Goal: Task Accomplishment & Management: Manage account settings

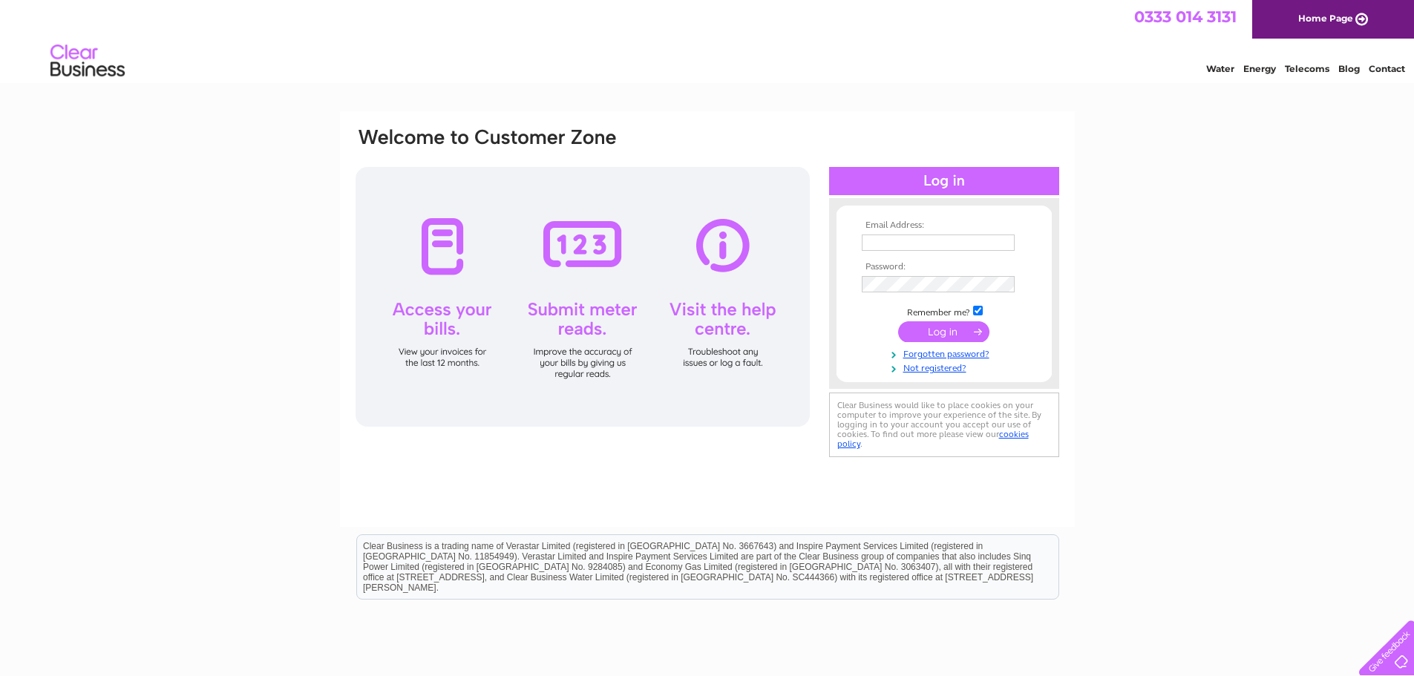
type input "lorna.campbell@greenroof.org.uk"
click at [955, 327] on input "submit" at bounding box center [943, 331] width 91 height 21
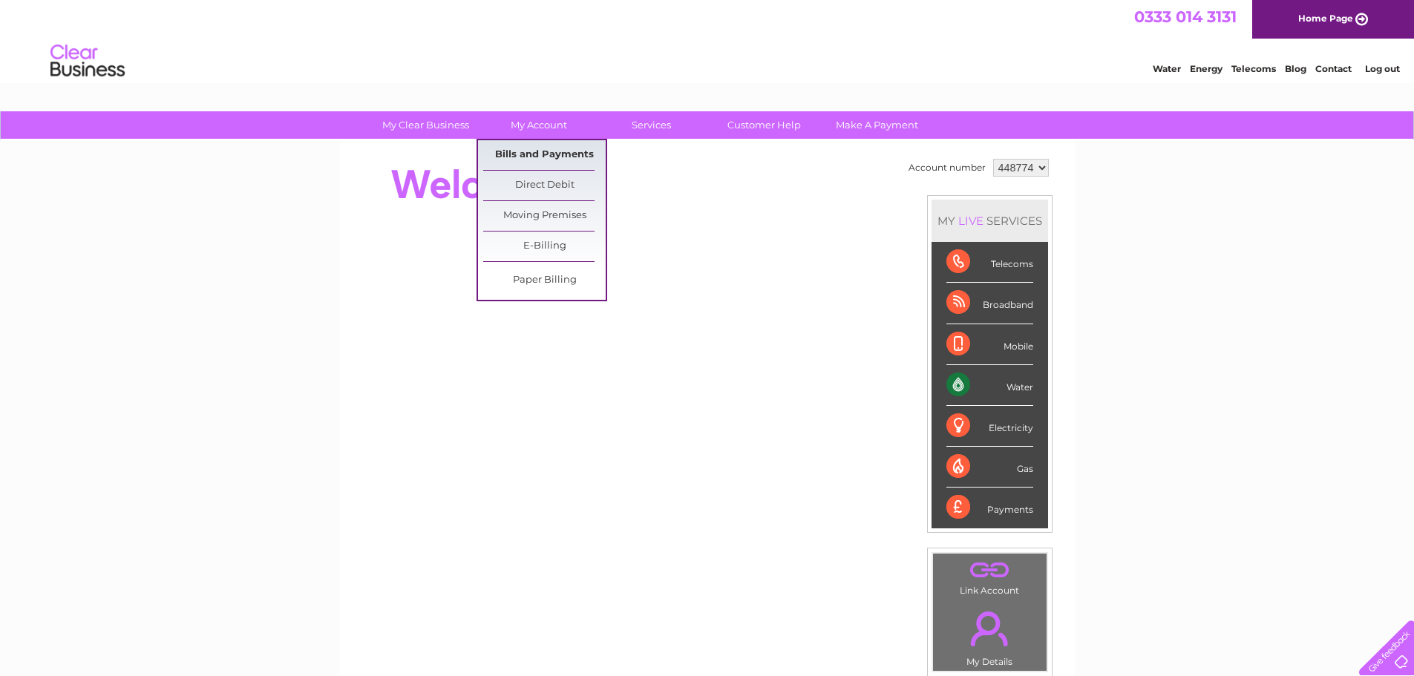
click at [546, 154] on link "Bills and Payments" at bounding box center [544, 155] width 122 height 30
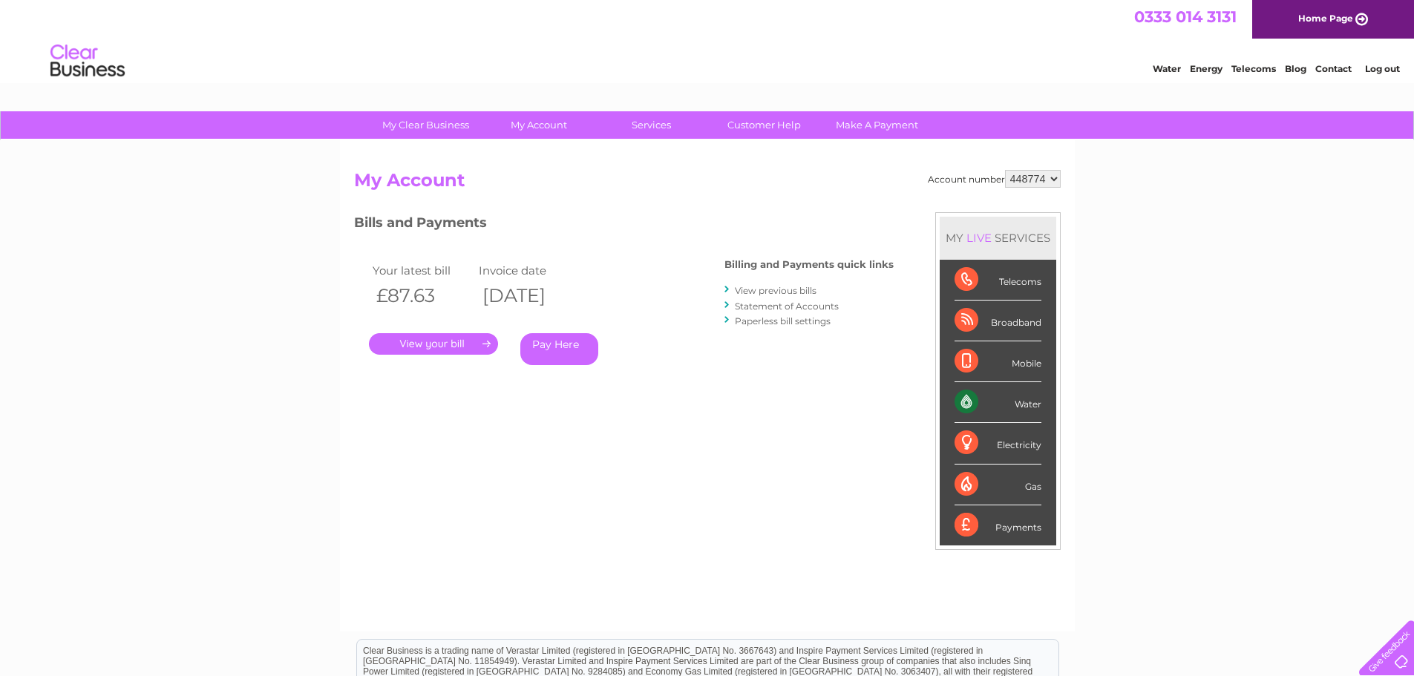
click at [461, 346] on link "." at bounding box center [433, 344] width 129 height 22
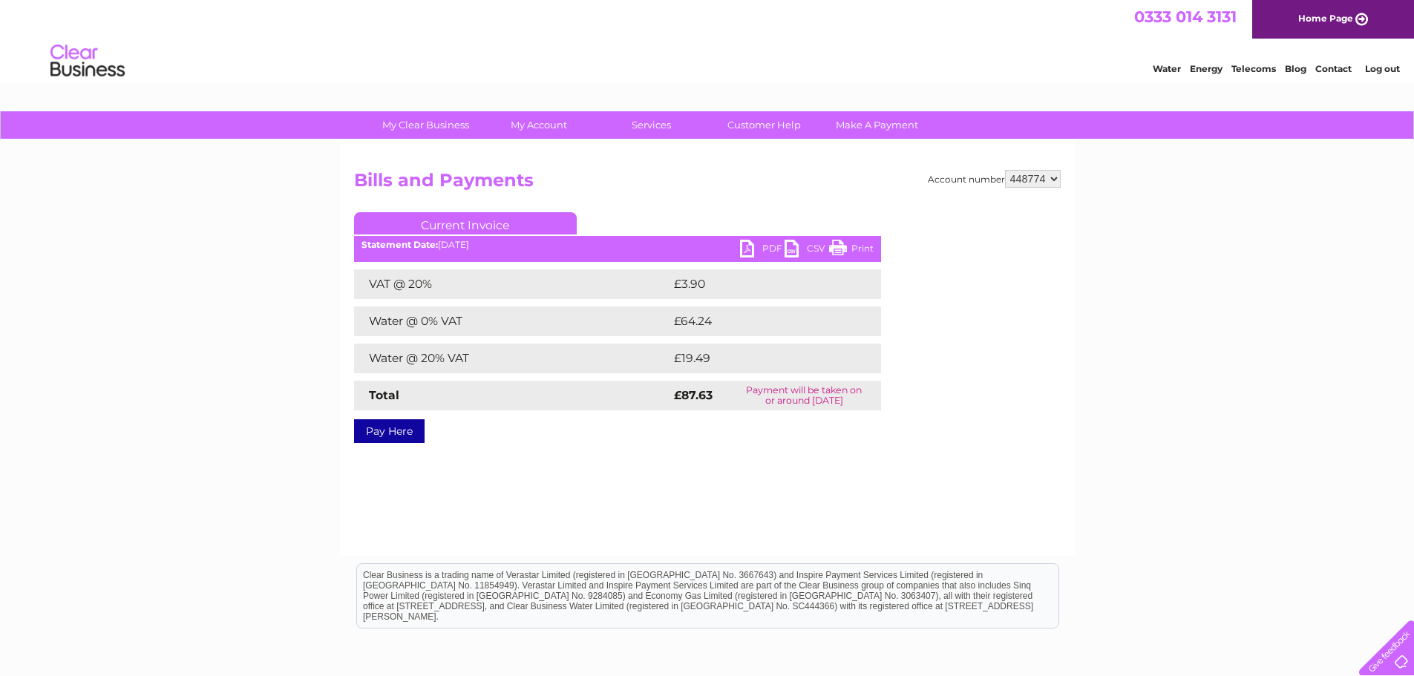
click at [748, 250] on link "PDF" at bounding box center [762, 251] width 45 height 22
click at [1375, 71] on link "Log out" at bounding box center [1382, 68] width 35 height 11
